Goal: Communication & Community: Participate in discussion

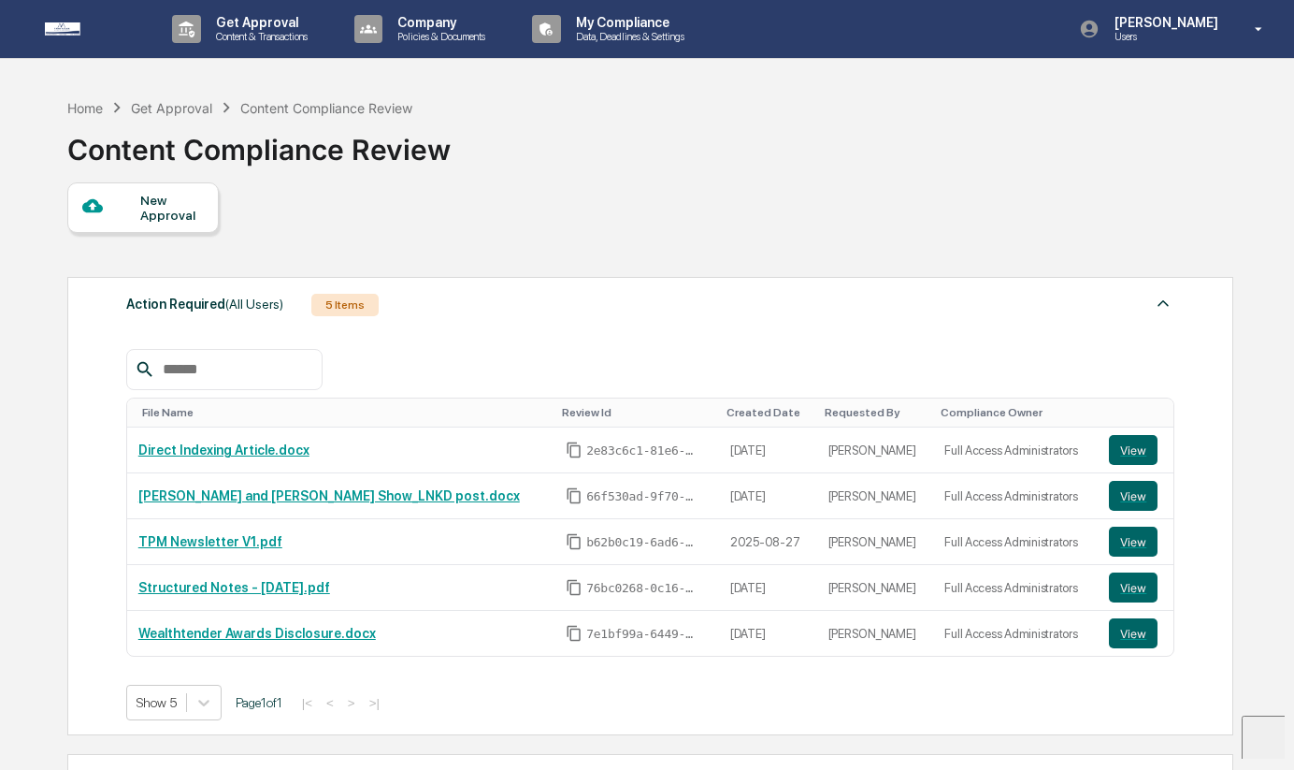
click at [1127, 459] on button "View" at bounding box center [1133, 450] width 49 height 30
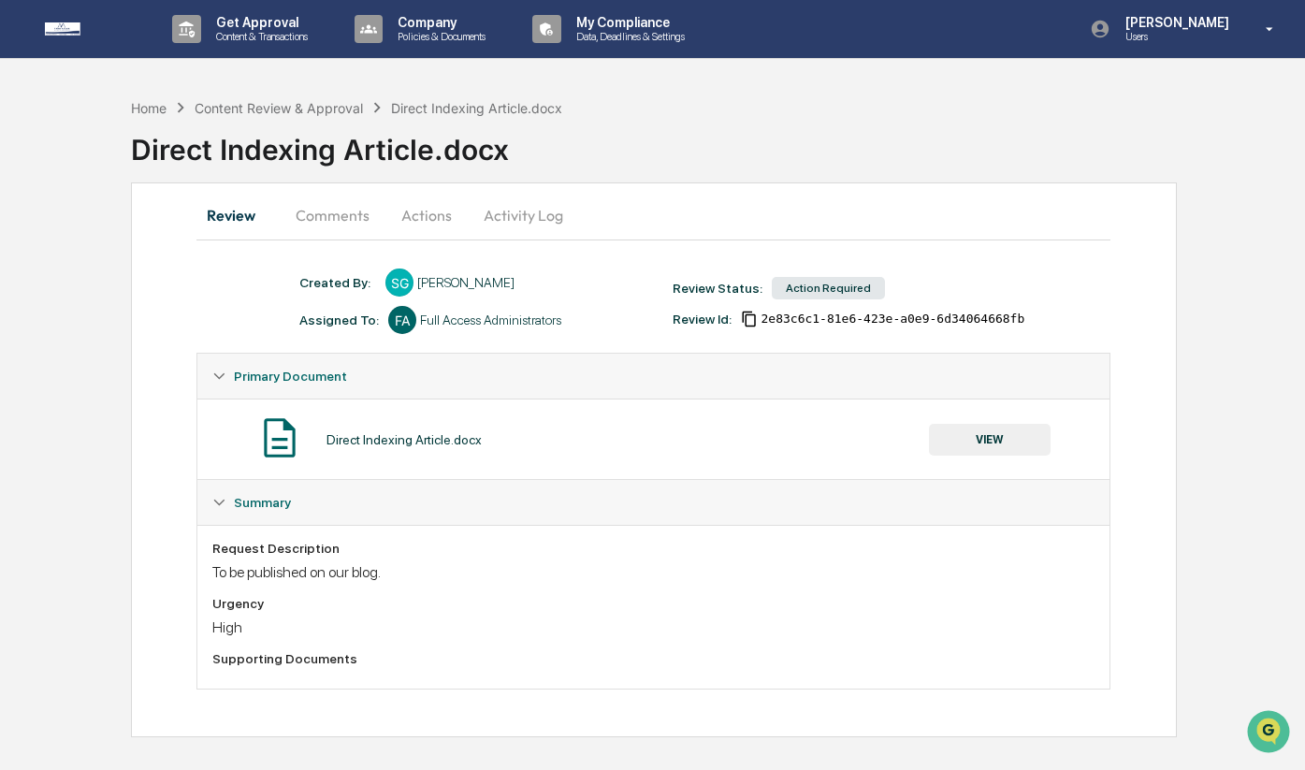
click at [957, 442] on button "VIEW" at bounding box center [990, 440] width 122 height 32
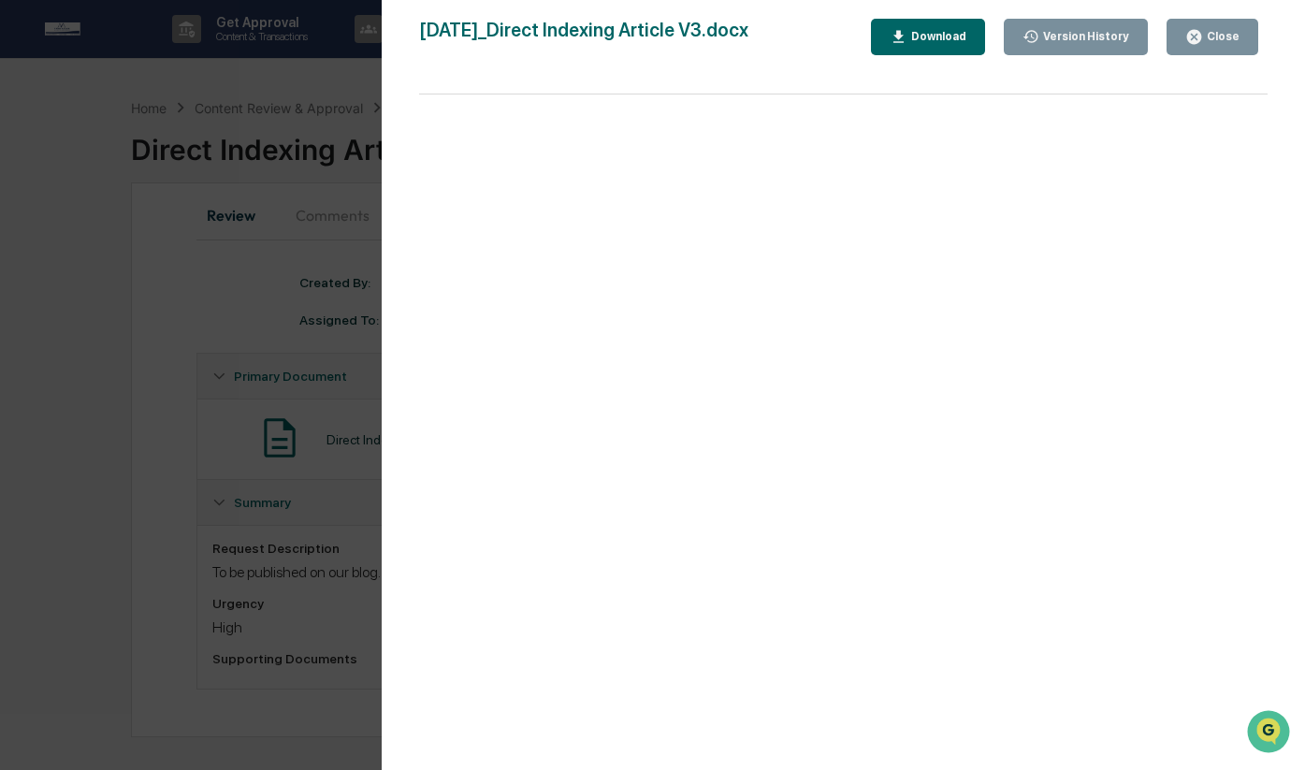
click at [1057, 30] on div "Version History" at bounding box center [1084, 36] width 90 height 13
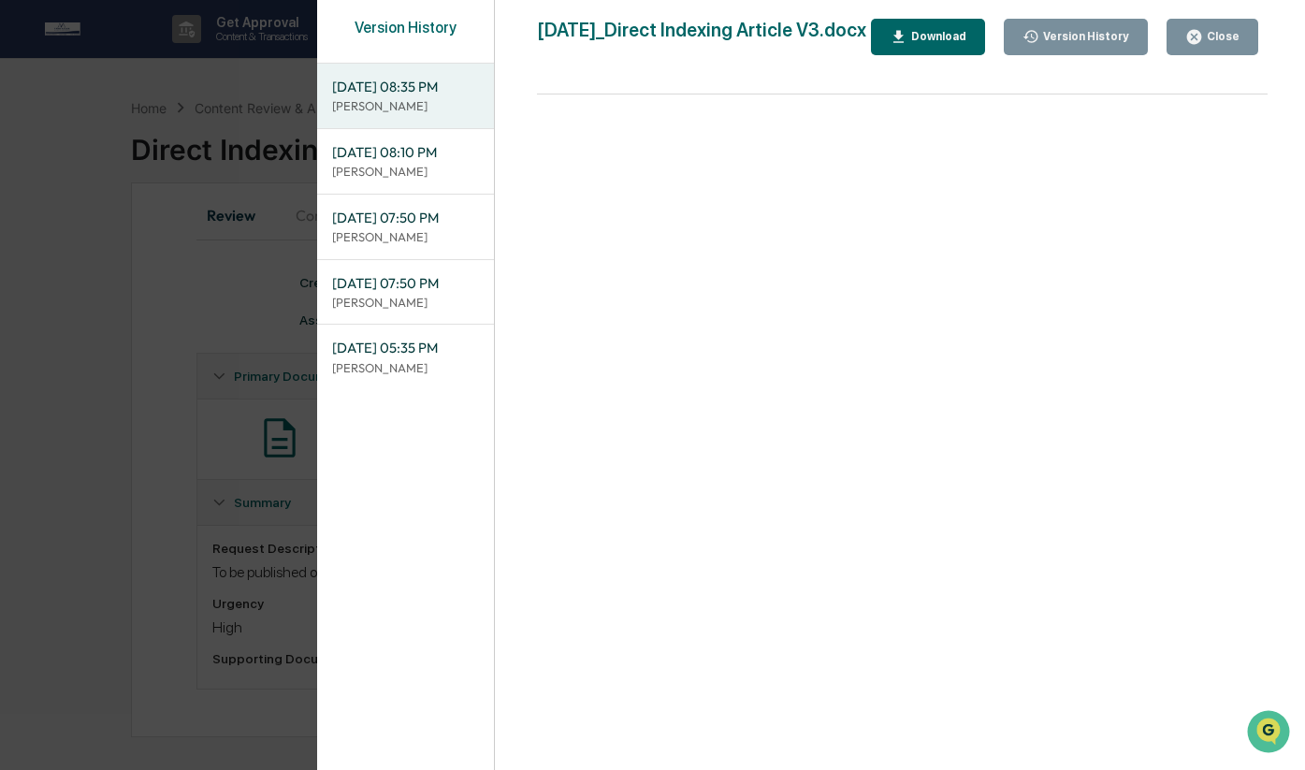
click at [423, 95] on span "09/03/2025, 08:35 PM" at bounding box center [405, 87] width 147 height 21
click at [903, 42] on icon "button" at bounding box center [898, 36] width 10 height 12
click at [1209, 32] on div "Close" at bounding box center [1221, 36] width 36 height 13
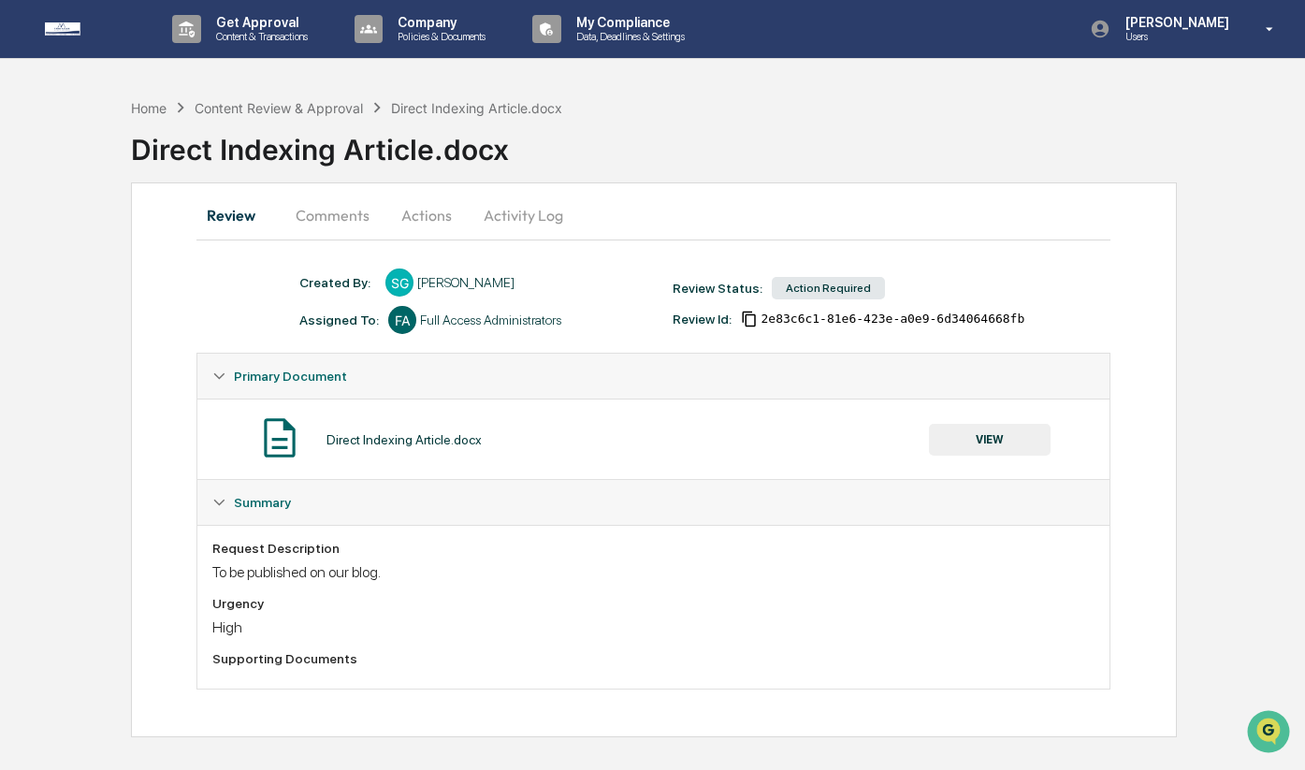
click at [410, 215] on button "Actions" at bounding box center [426, 215] width 84 height 45
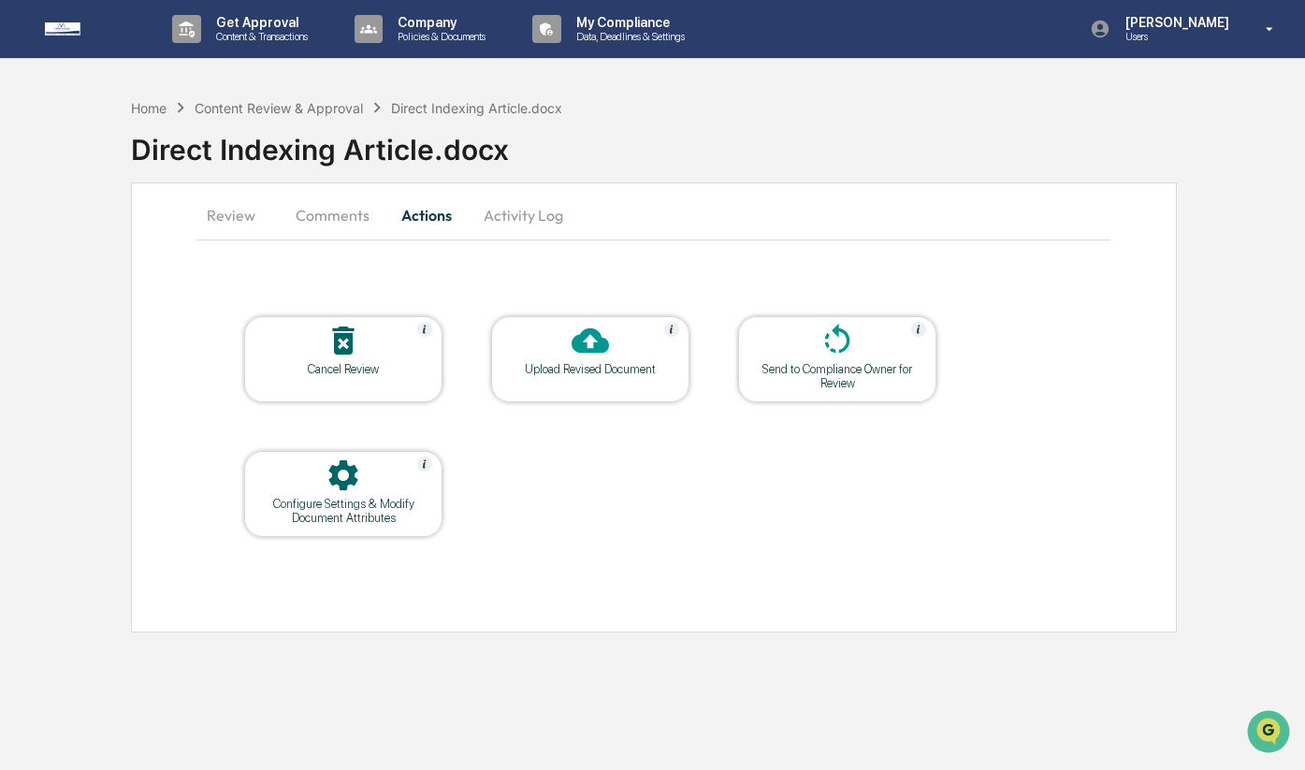
click at [578, 386] on div "Upload Revised Document" at bounding box center [590, 359] width 198 height 86
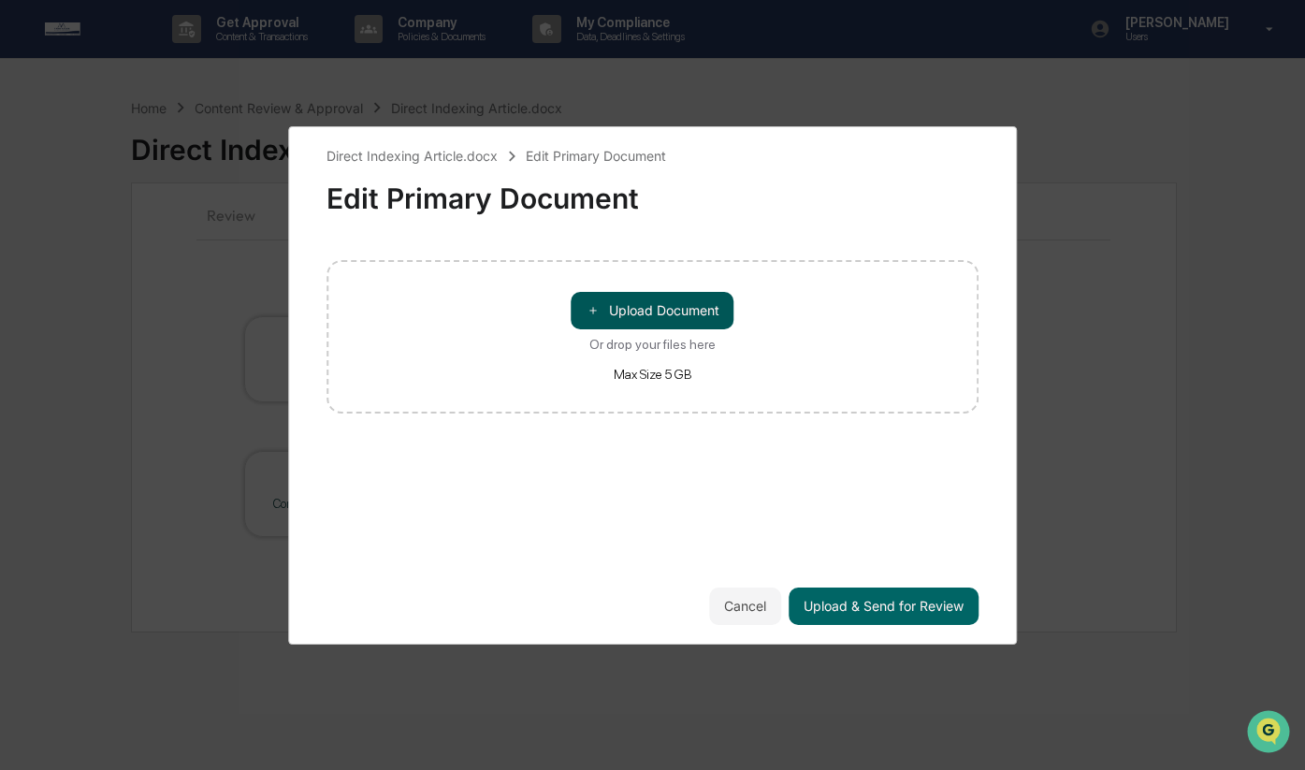
click at [636, 316] on button "＋ Upload Document" at bounding box center [652, 310] width 163 height 37
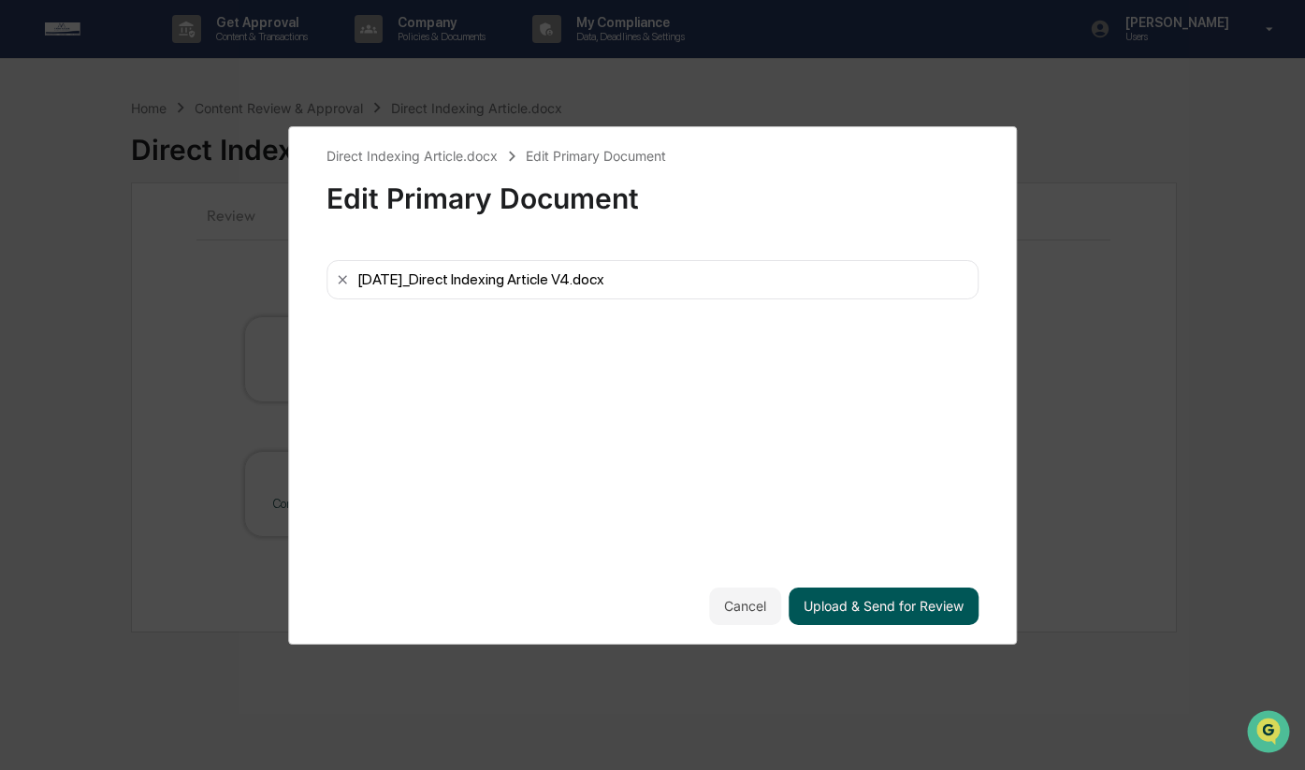
click at [887, 599] on button "Upload & Send for Review" at bounding box center [883, 605] width 190 height 37
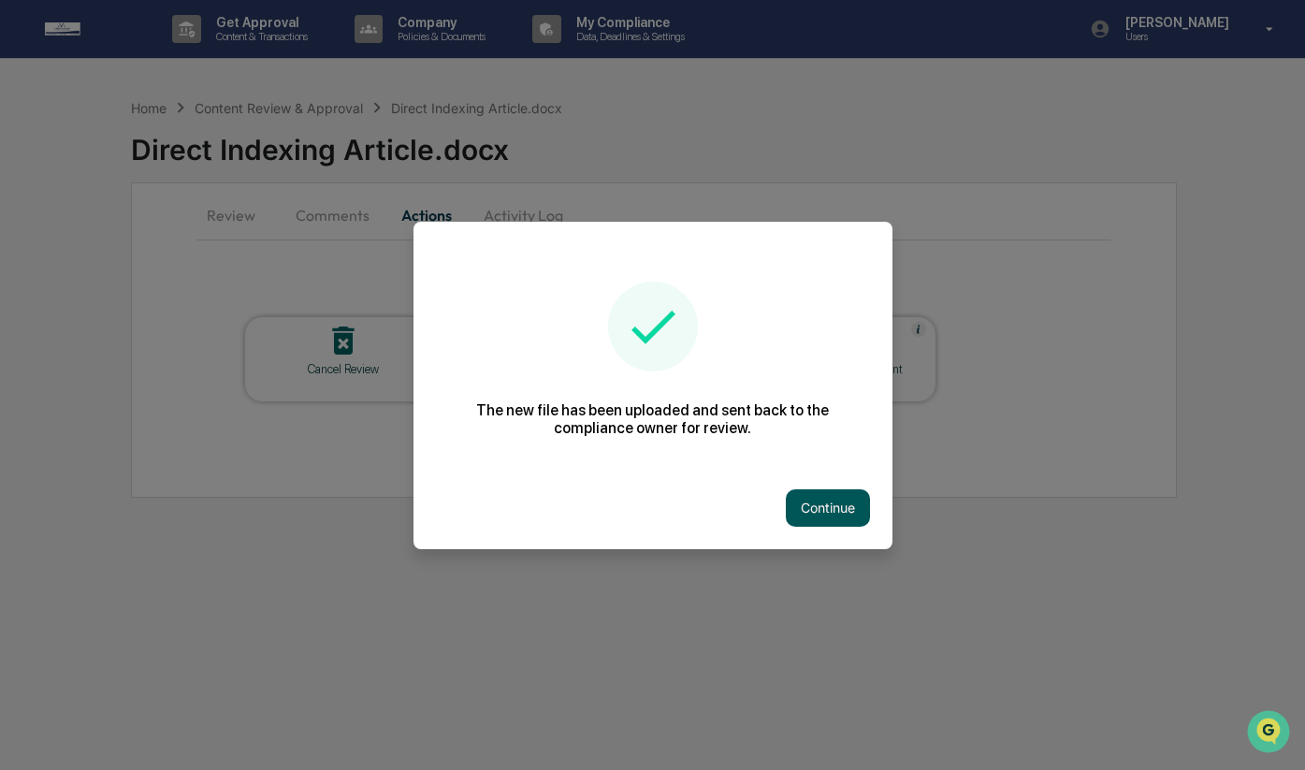
click at [821, 498] on button "Continue" at bounding box center [828, 507] width 84 height 37
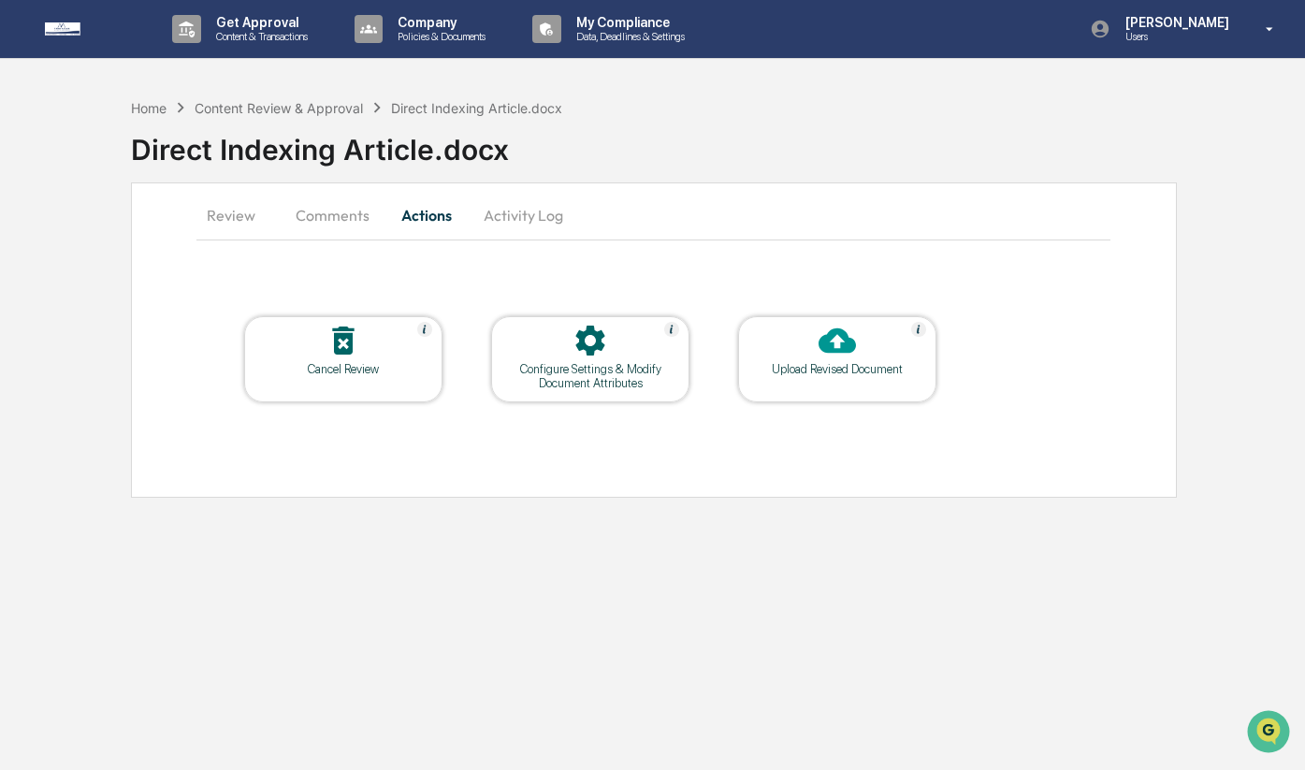
click at [245, 211] on button "Review" at bounding box center [238, 215] width 84 height 45
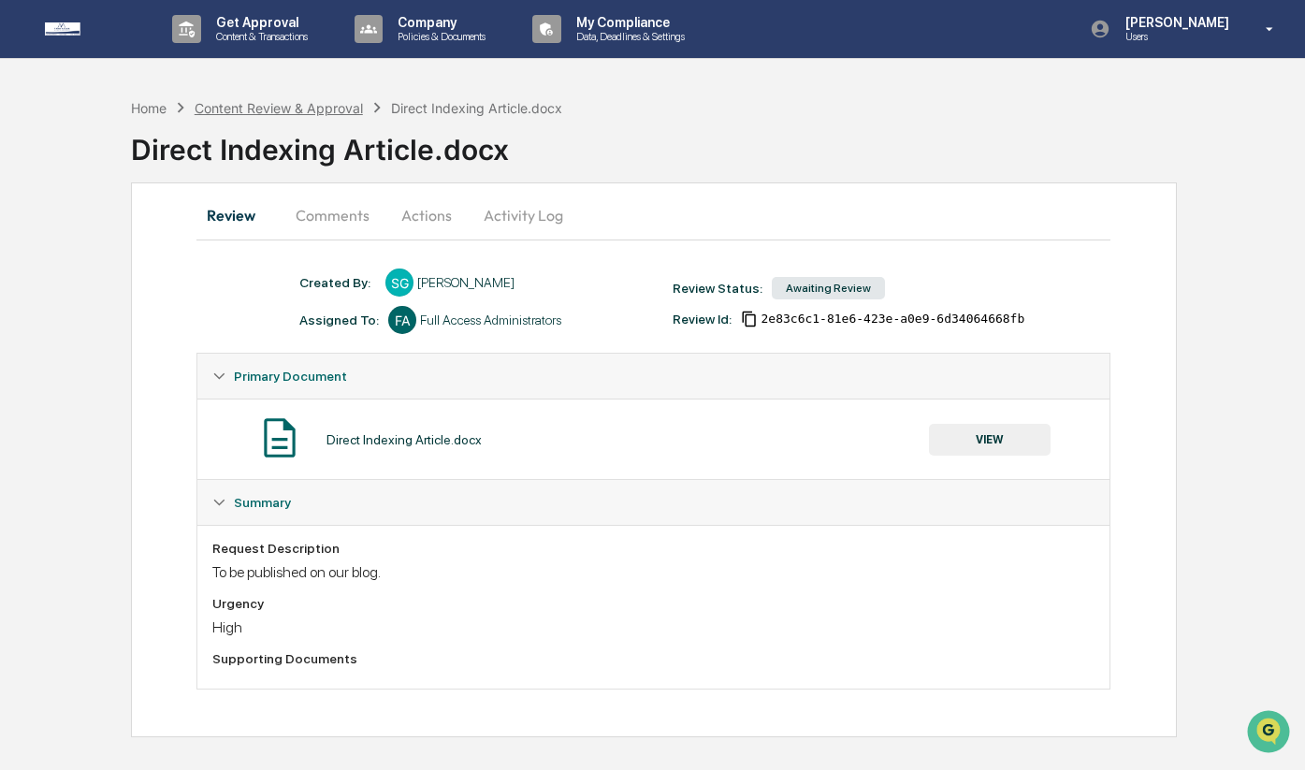
click at [238, 104] on div "Content Review & Approval" at bounding box center [279, 108] width 168 height 16
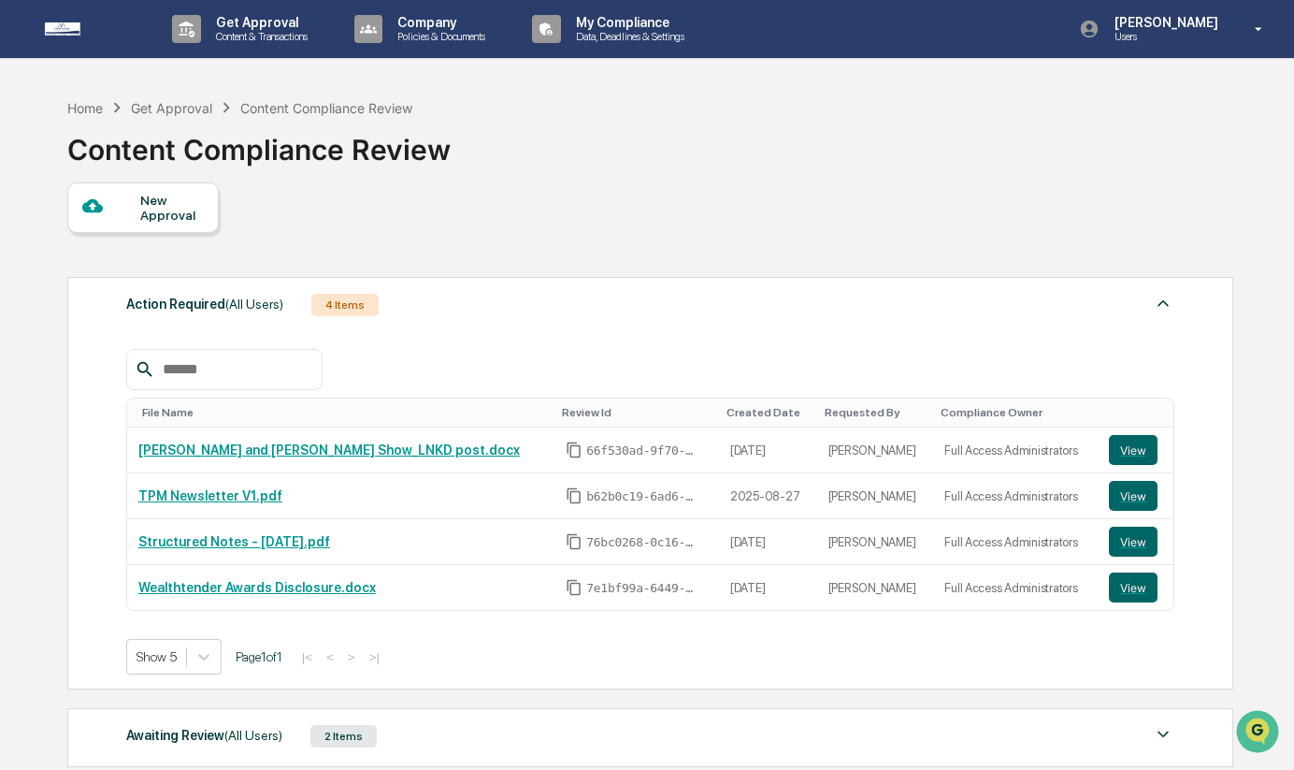
scroll to position [280, 0]
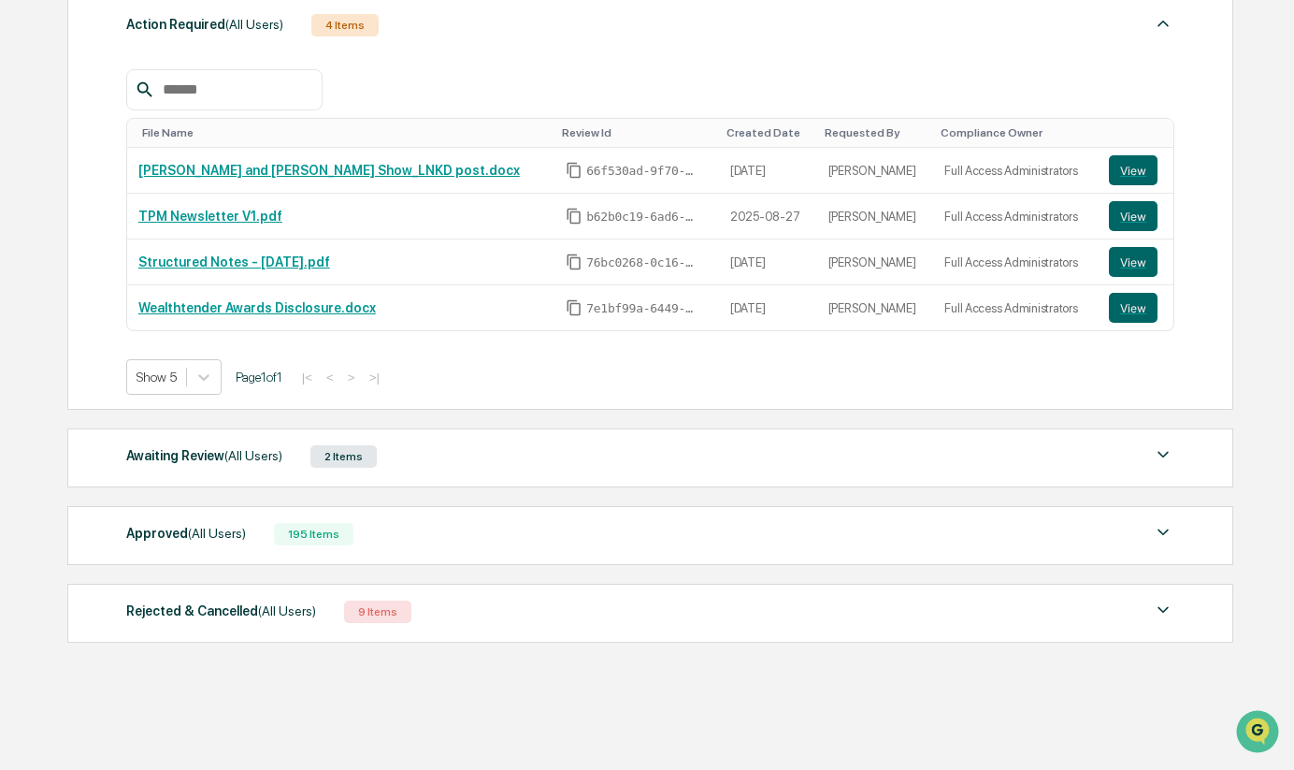
click at [428, 466] on div "Awaiting Review (All Users) 2 Items" at bounding box center [650, 456] width 1048 height 26
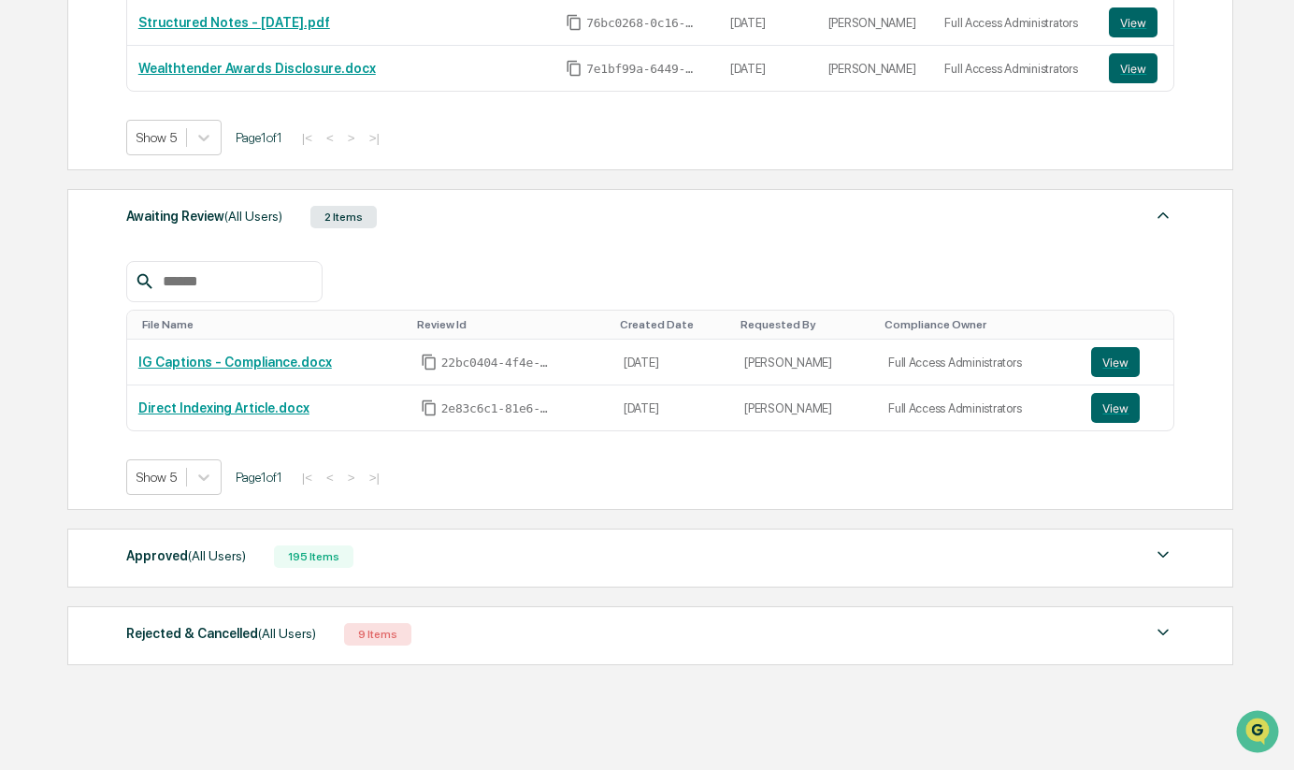
scroll to position [541, 0]
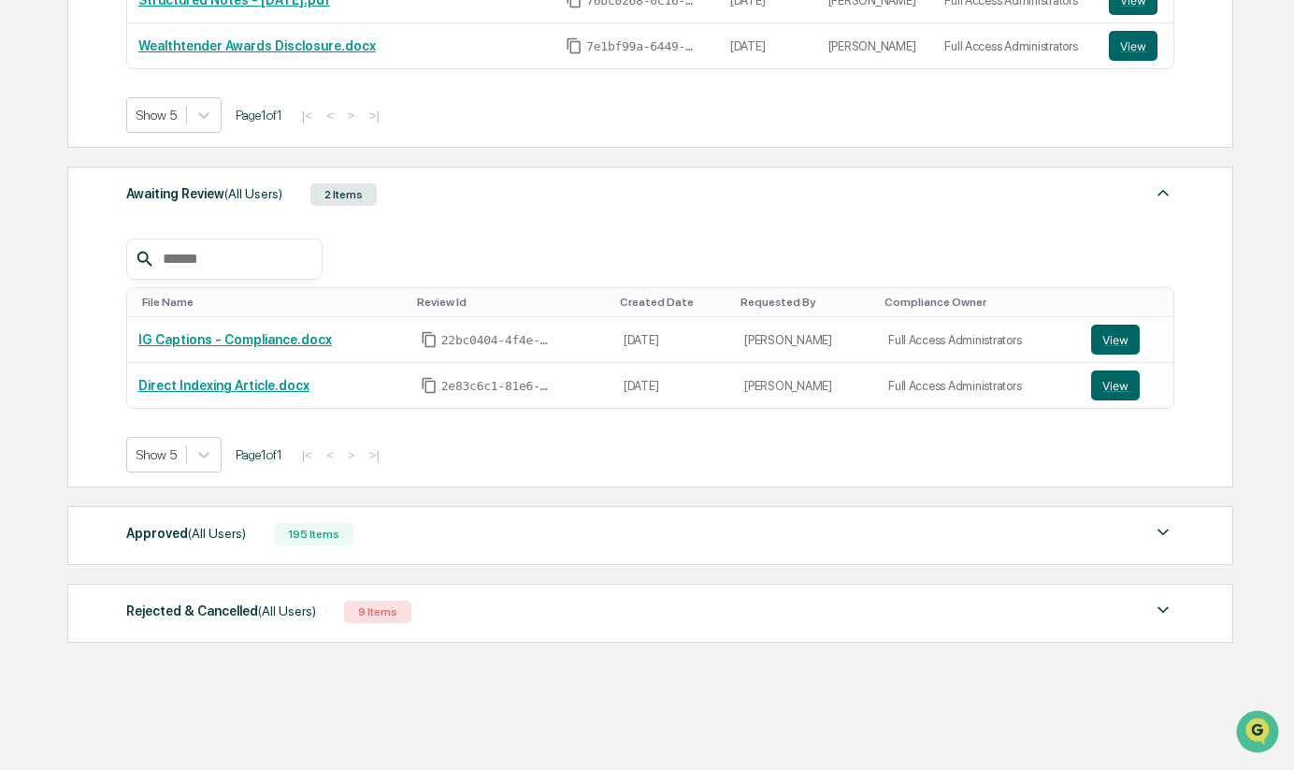
click at [287, 530] on div "195 Items" at bounding box center [313, 534] width 79 height 22
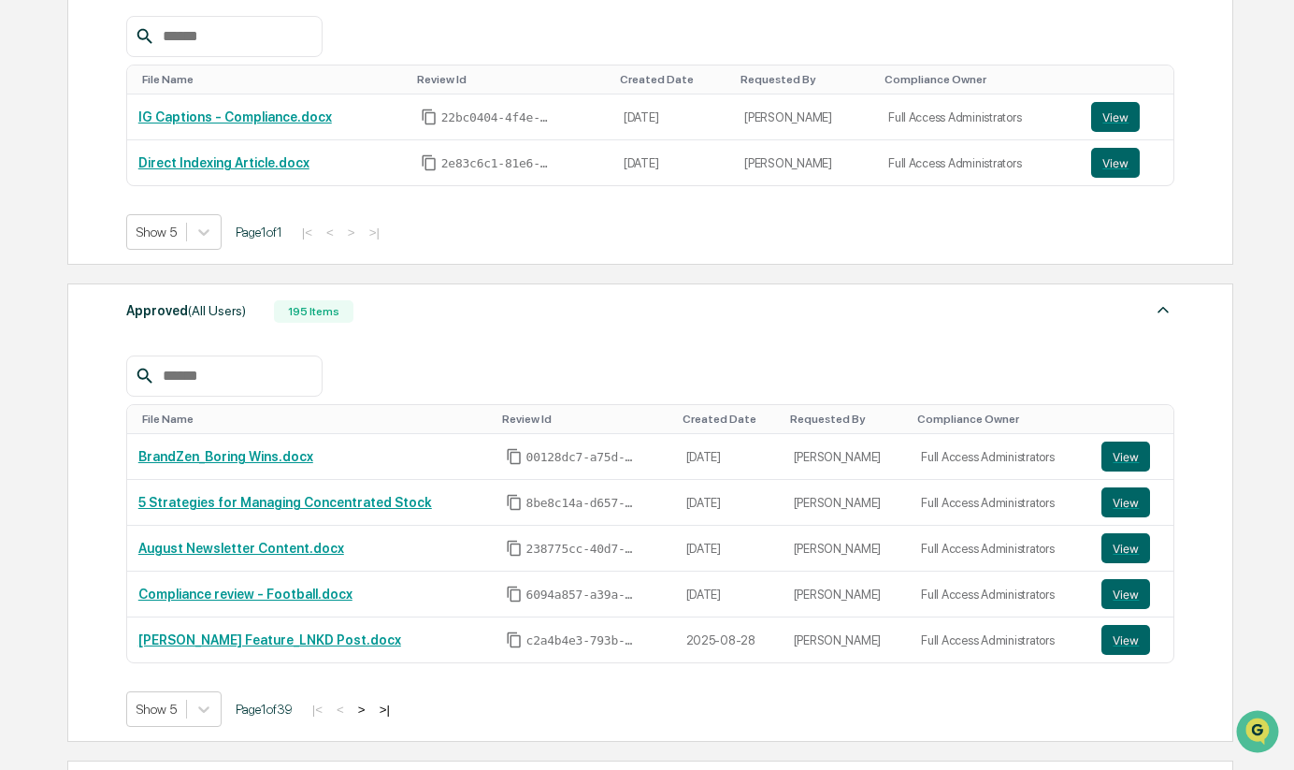
scroll to position [812, 0]
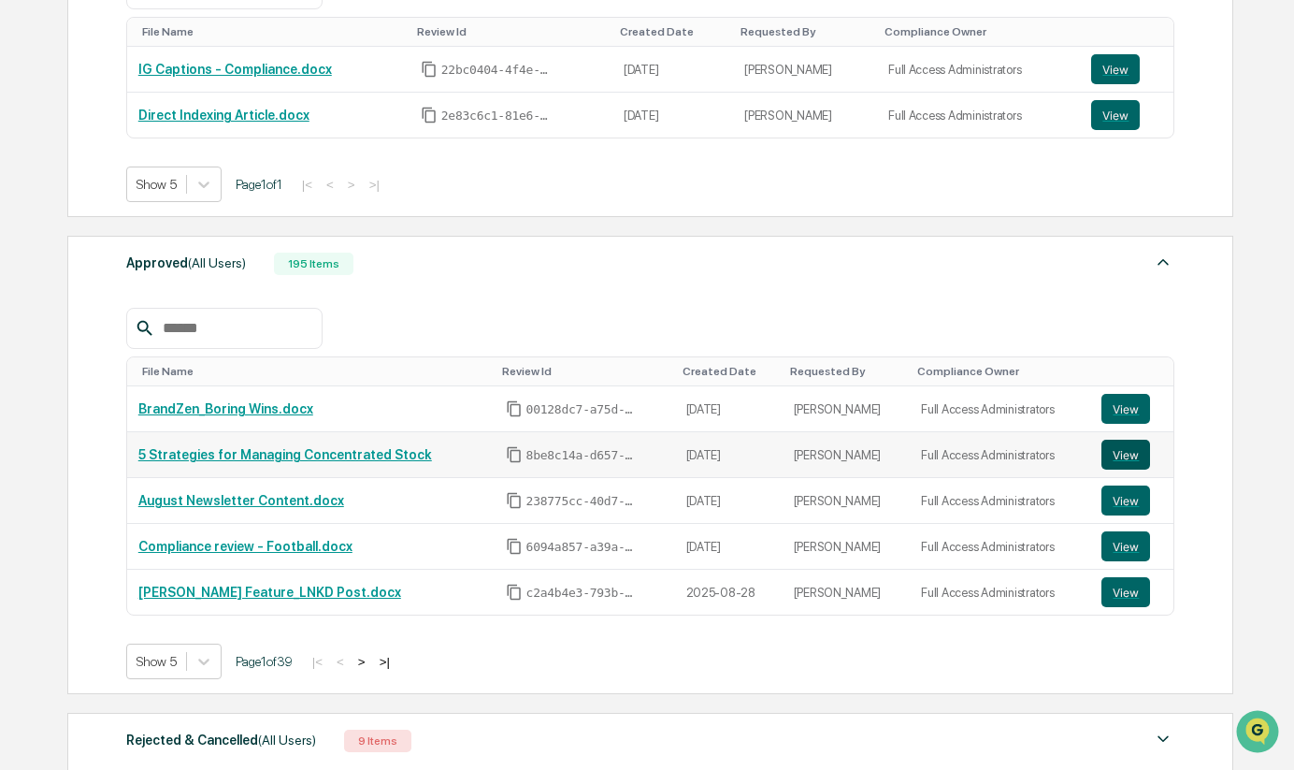
click at [1119, 456] on button "View" at bounding box center [1126, 455] width 49 height 30
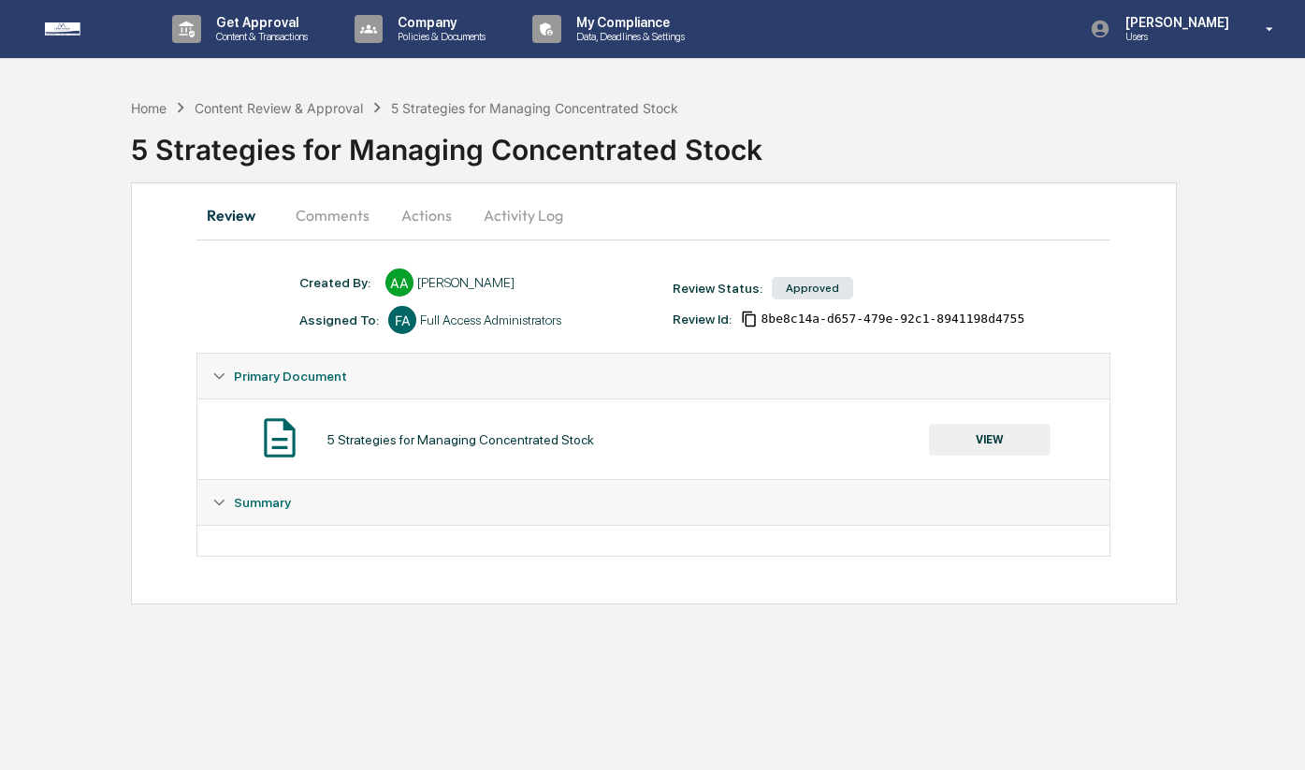
click at [355, 218] on button "Comments" at bounding box center [333, 215] width 104 height 45
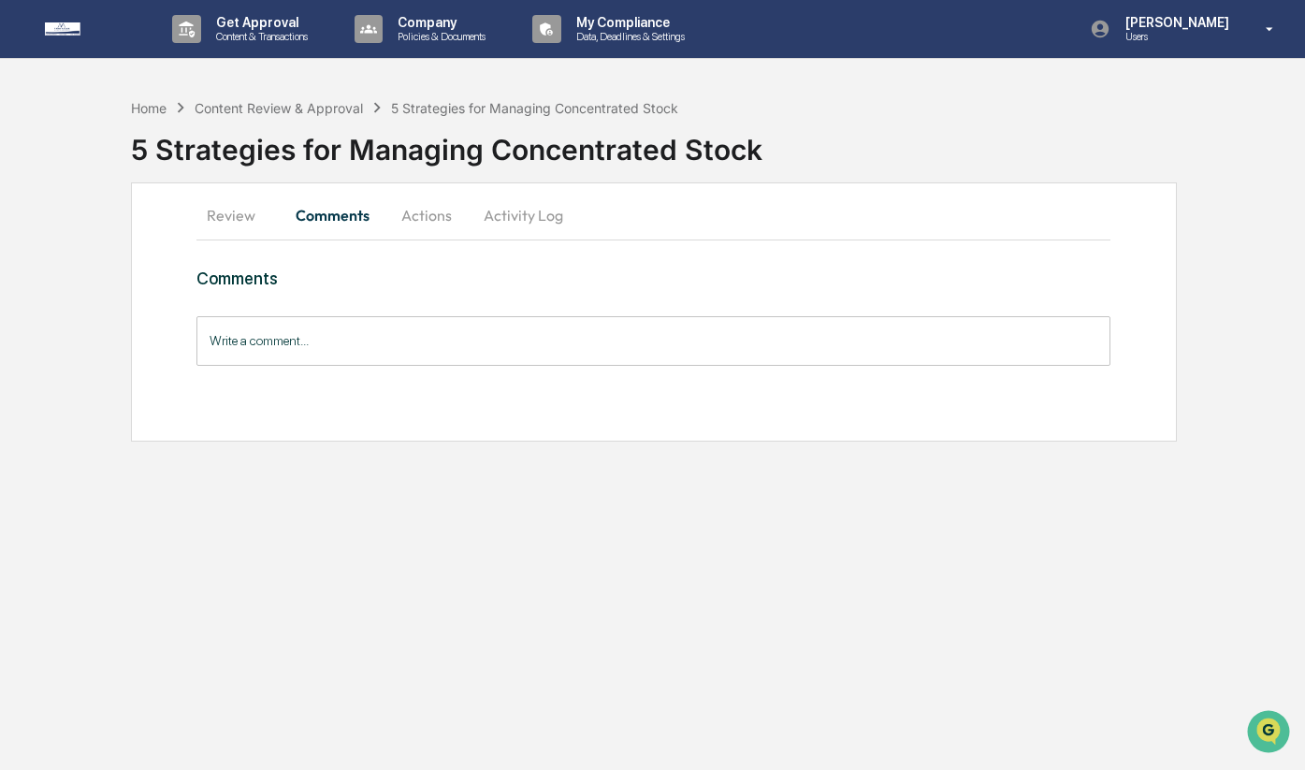
click at [248, 211] on button "Review" at bounding box center [238, 215] width 84 height 45
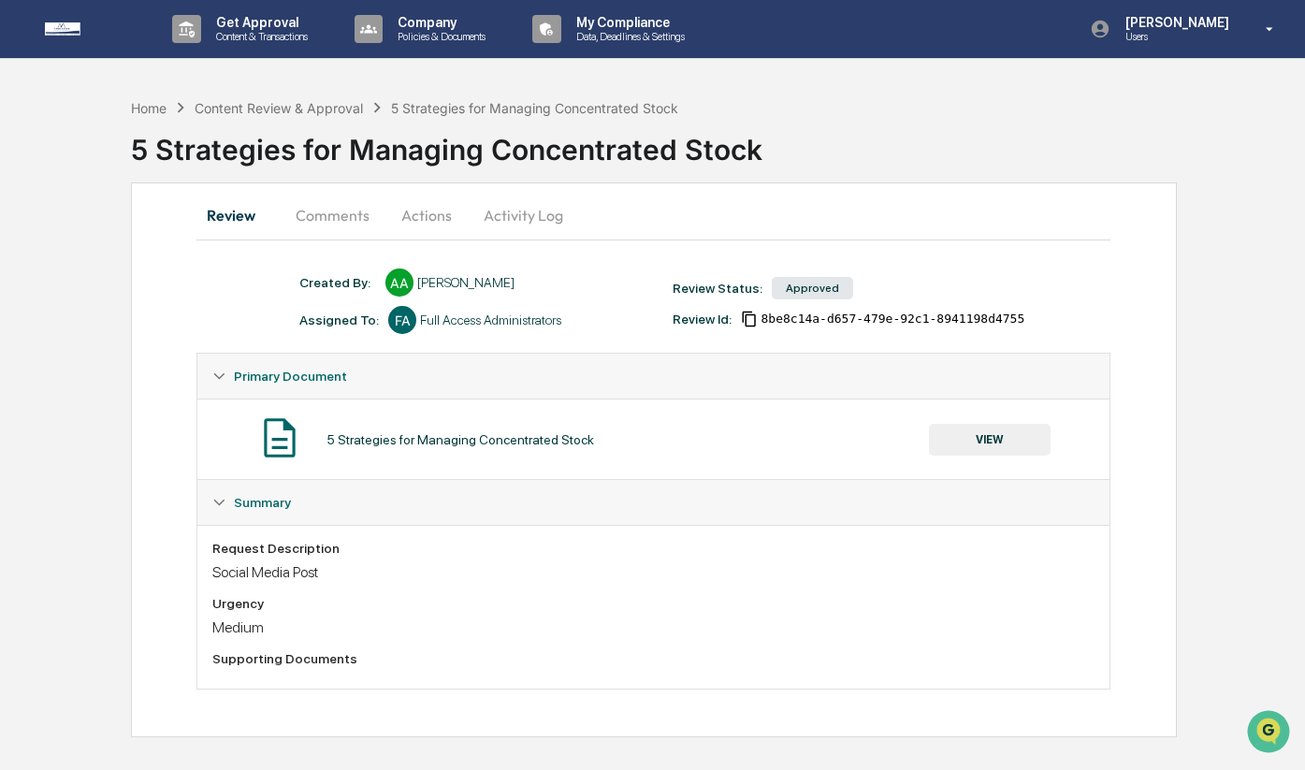
click at [329, 207] on button "Comments" at bounding box center [333, 215] width 104 height 45
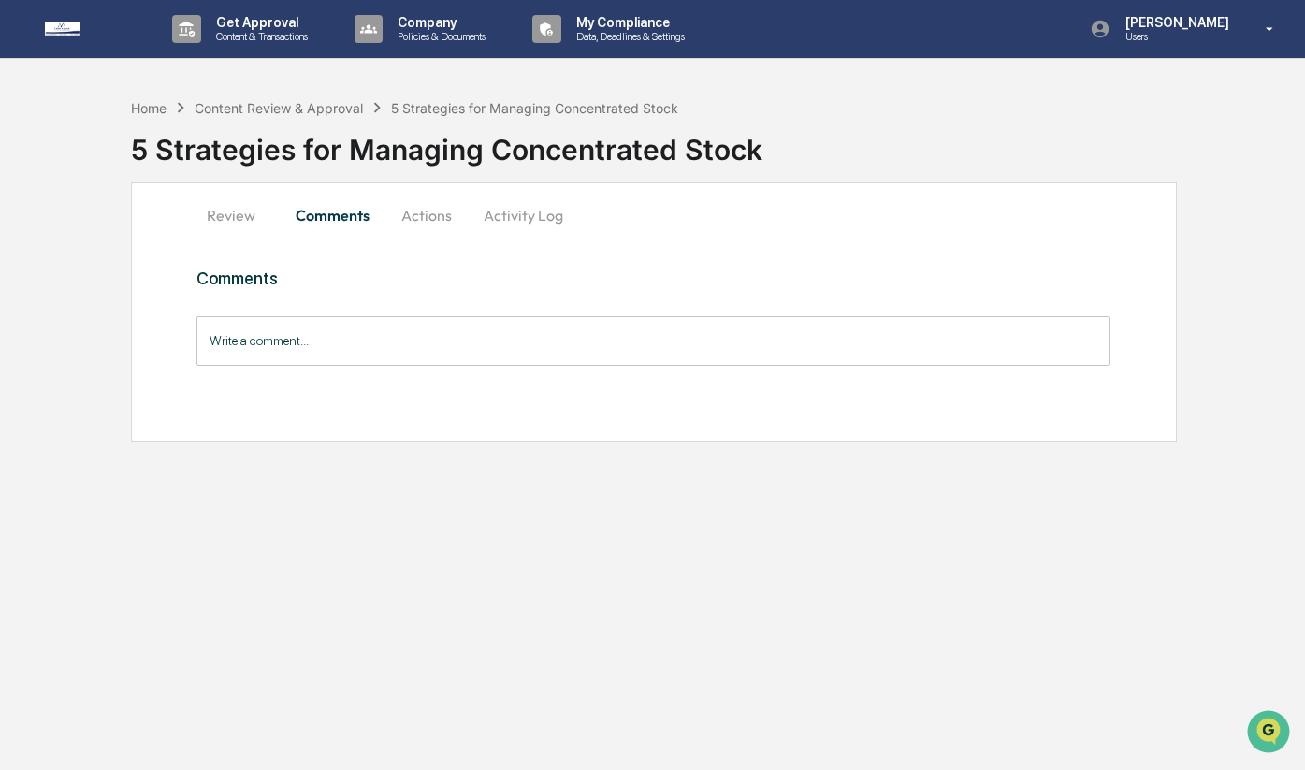
click at [391, 344] on input "Write a comment..." at bounding box center [653, 341] width 914 height 50
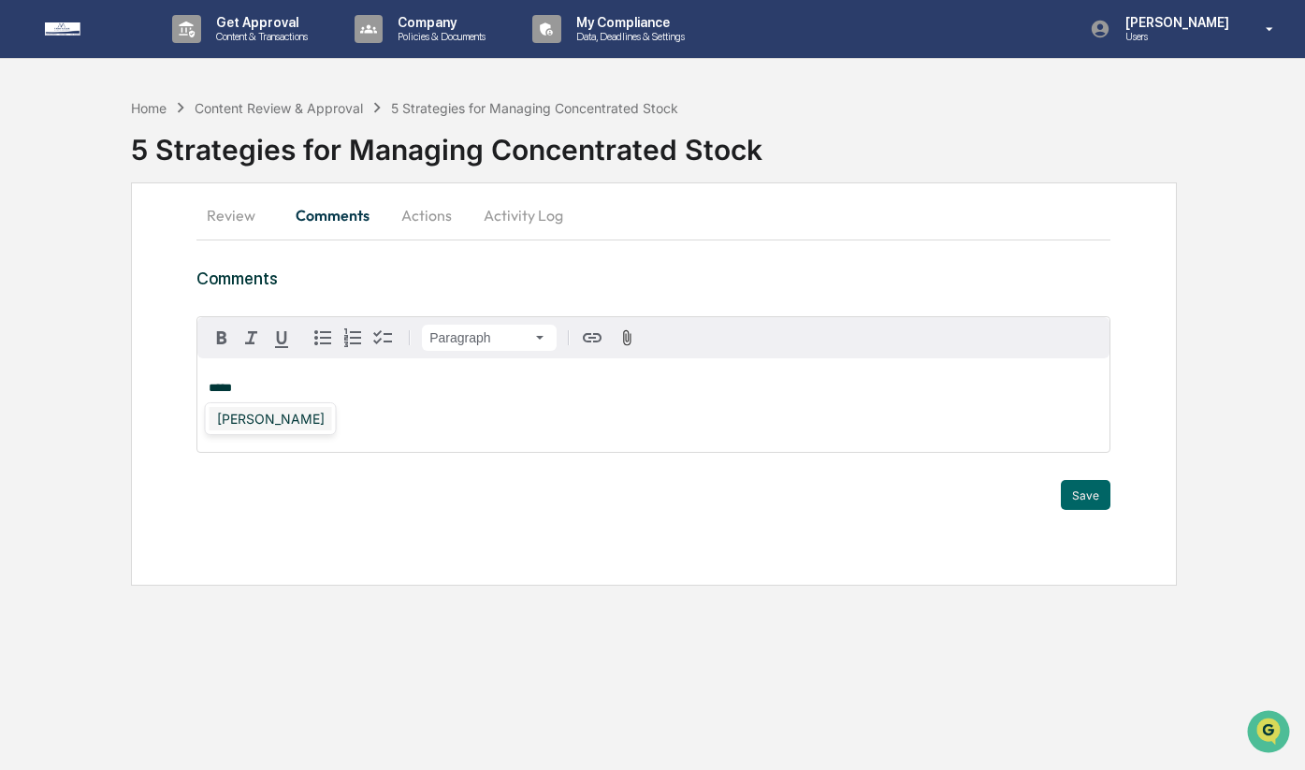
click at [274, 428] on div "[PERSON_NAME]" at bounding box center [270, 418] width 123 height 23
click at [391, 391] on p "**********" at bounding box center [653, 388] width 889 height 13
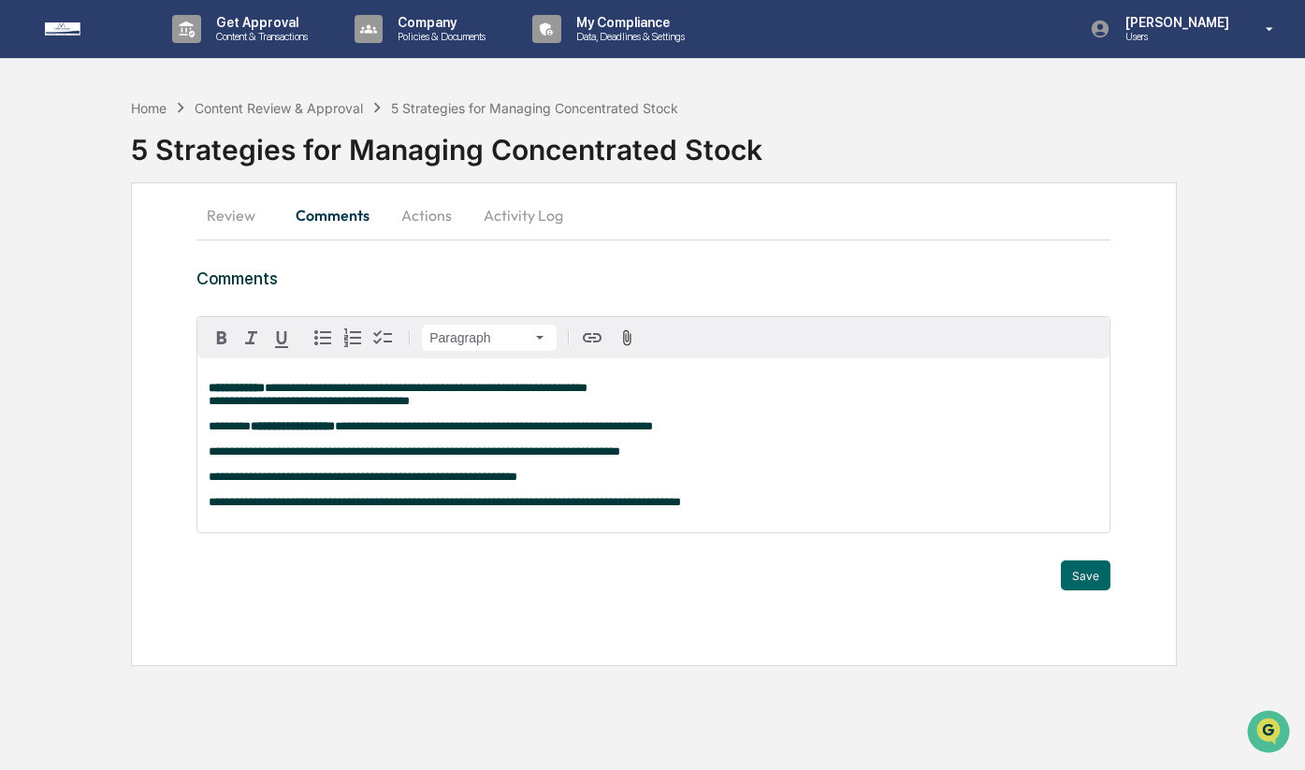
click at [486, 385] on span "**********" at bounding box center [426, 388] width 323 height 12
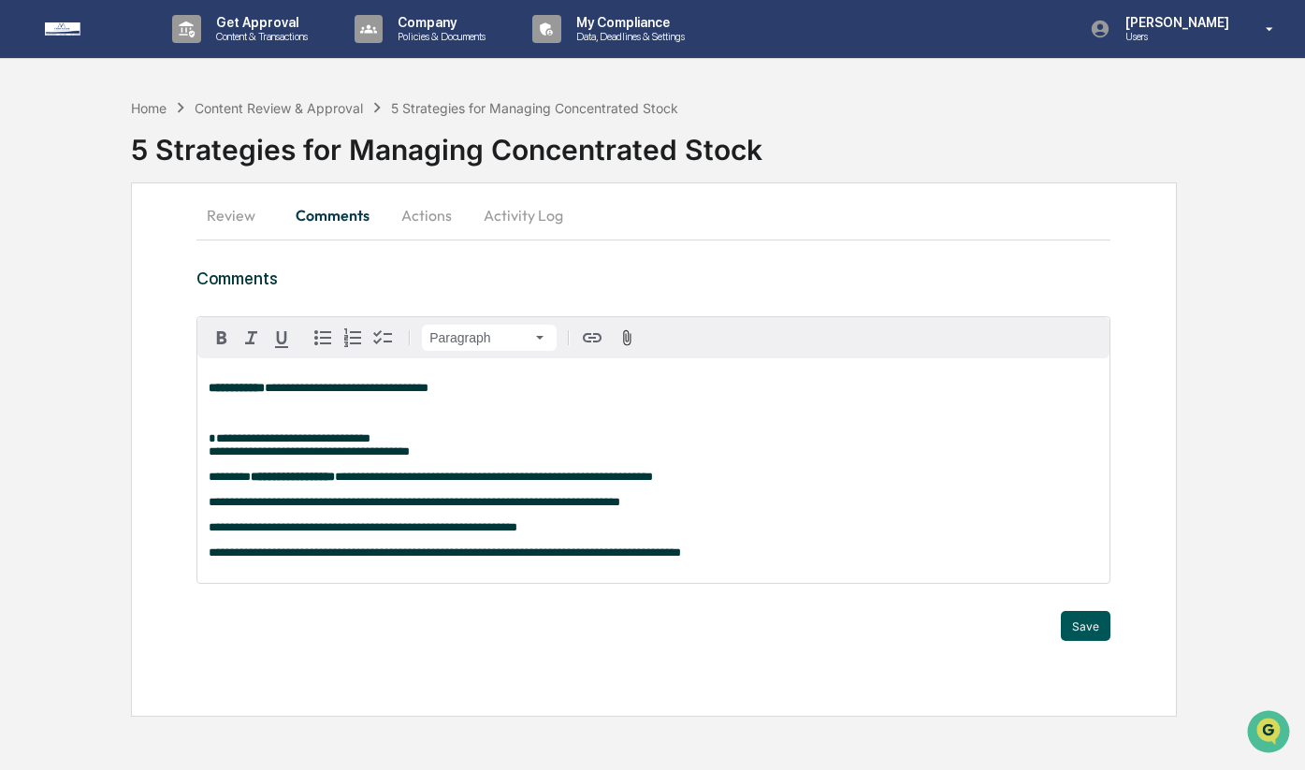
click at [1070, 634] on button "Save" at bounding box center [1085, 626] width 50 height 30
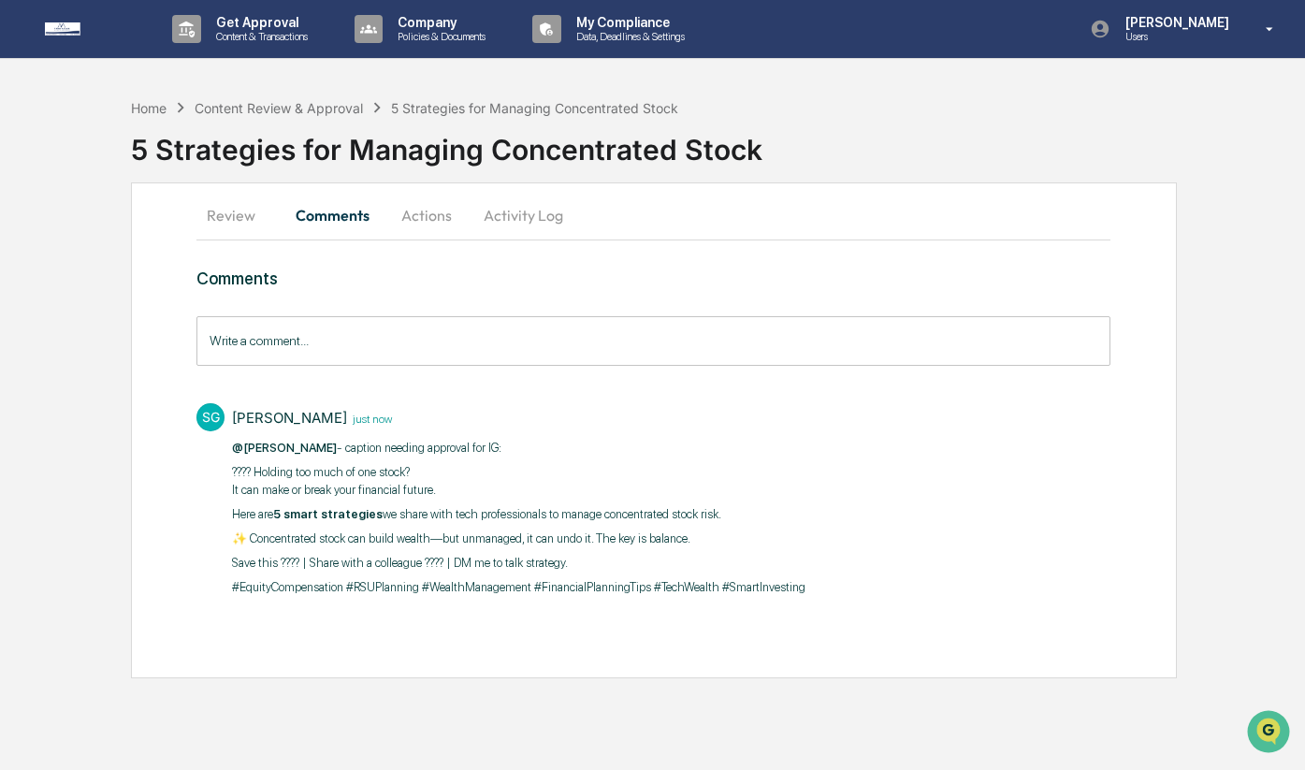
click at [243, 473] on p "???? Holding too much of one stock? It can make or break your financial future." at bounding box center [518, 481] width 573 height 36
